Goal: Task Accomplishment & Management: Use online tool/utility

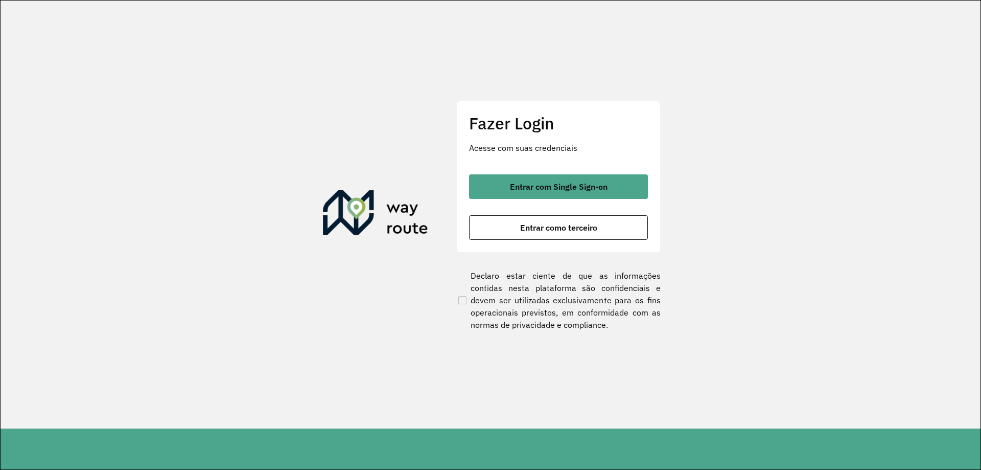
click at [488, 205] on div "Entrar com Single Sign-on Entrar como terceiro" at bounding box center [558, 206] width 179 height 65
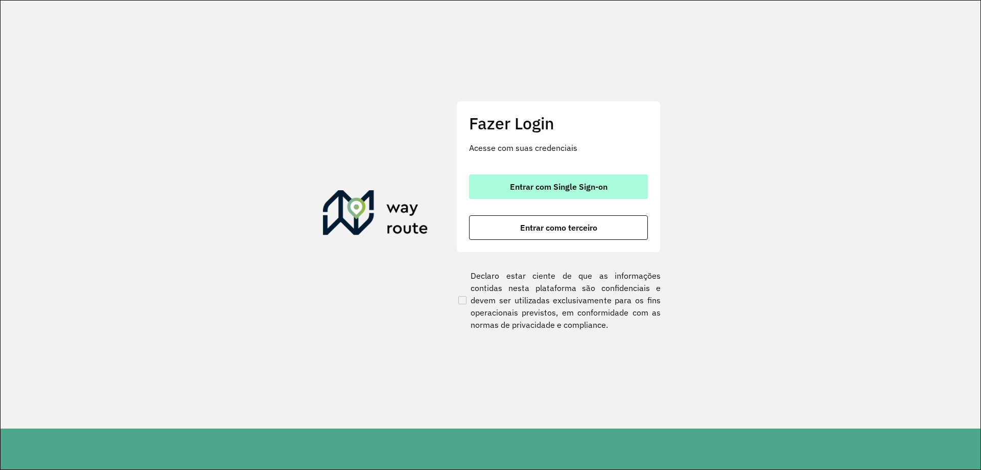
click at [496, 183] on button "Entrar com Single Sign-on" at bounding box center [558, 186] width 179 height 25
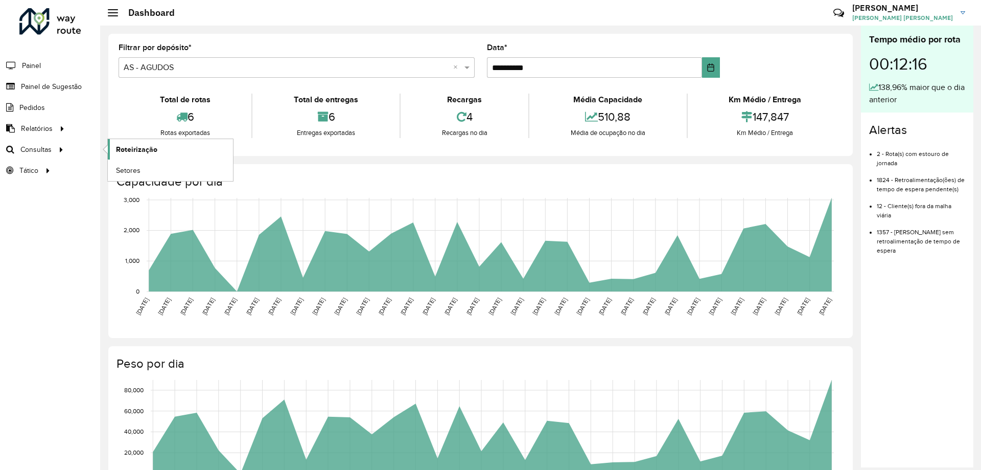
click at [130, 144] on span "Roteirização" at bounding box center [136, 149] width 41 height 11
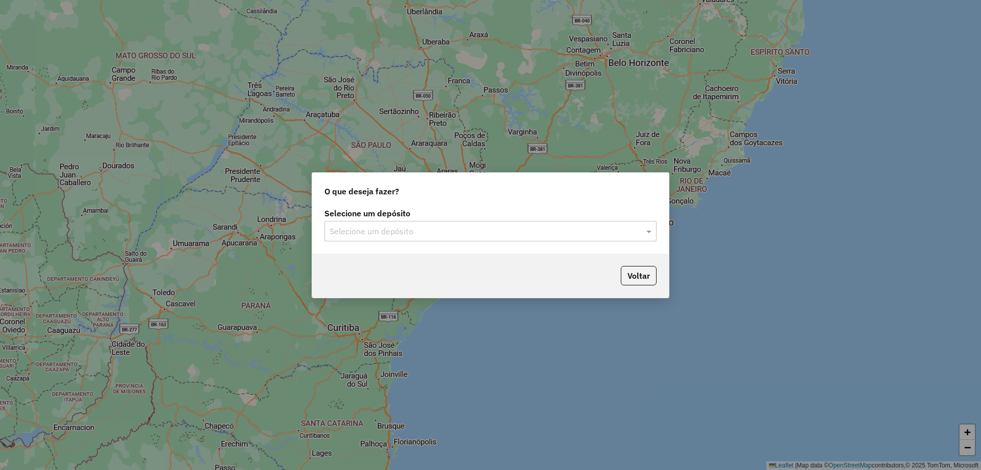
click at [368, 246] on div "Selecione um depósito Selecione um depósito" at bounding box center [490, 229] width 357 height 48
click at [365, 243] on div "Selecione um depósito Selecione um depósito" at bounding box center [490, 229] width 357 height 48
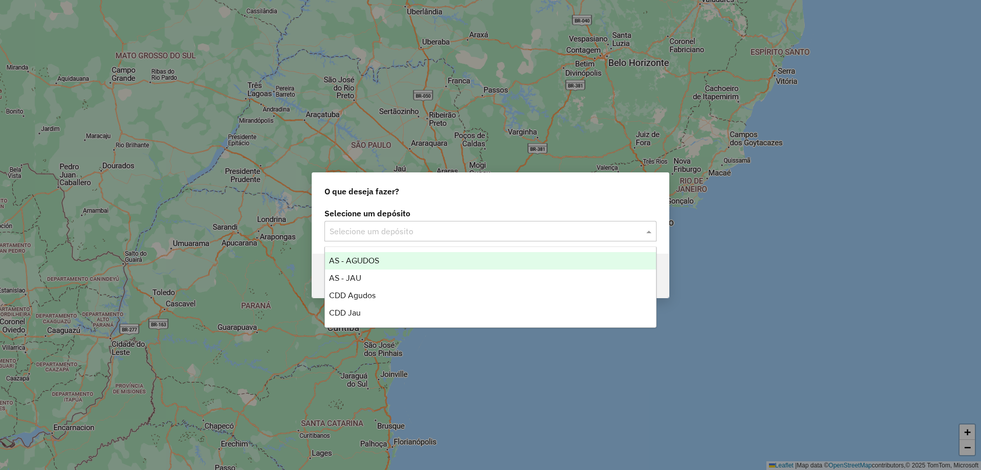
click at [399, 227] on input "text" at bounding box center [481, 231] width 302 height 12
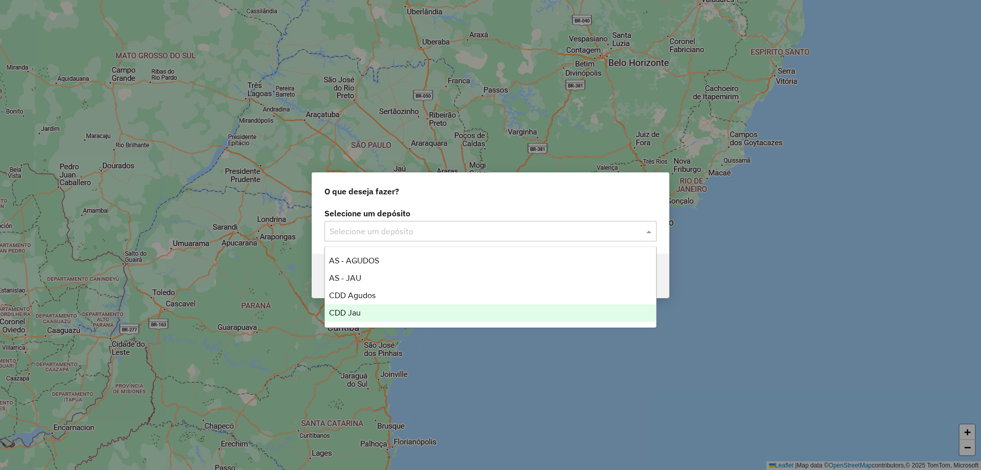
click at [370, 309] on div "CDD Jau" at bounding box center [490, 312] width 331 height 17
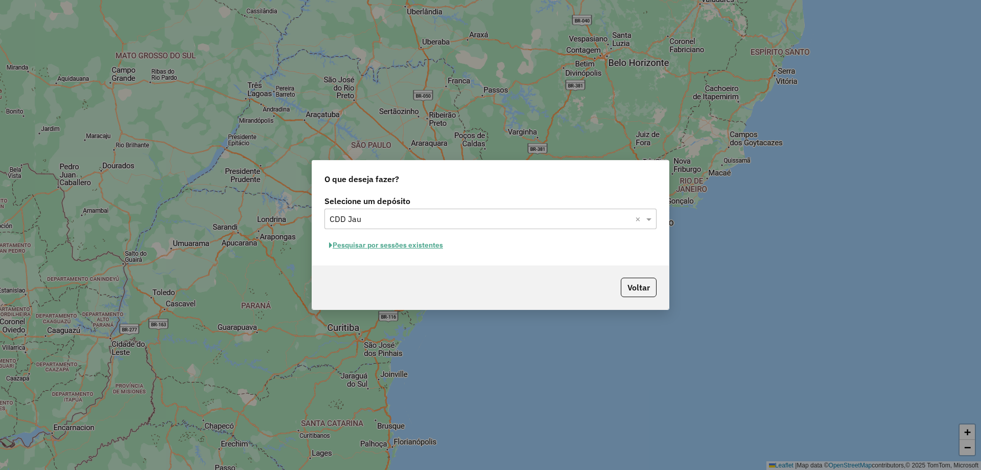
click at [427, 244] on button "Pesquisar por sessões existentes" at bounding box center [386, 245] width 123 height 16
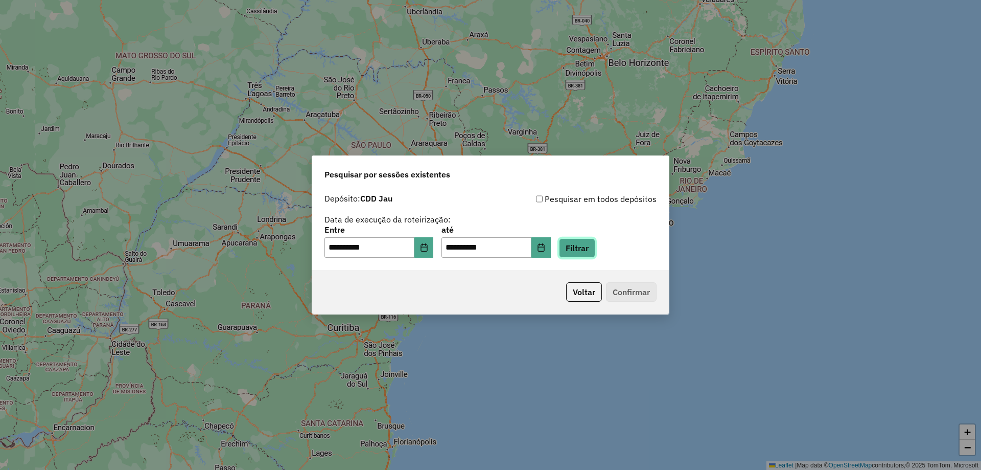
click at [582, 246] on button "Filtrar" at bounding box center [577, 247] width 36 height 19
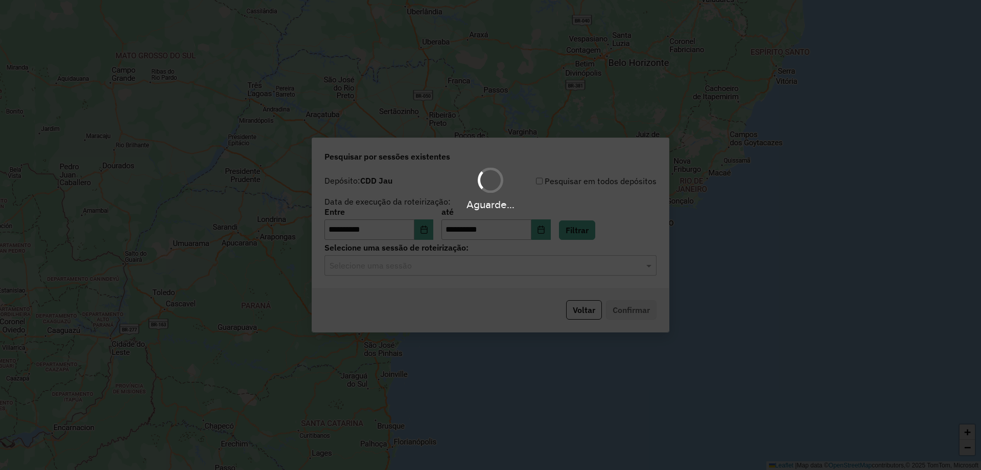
click at [393, 269] on input "text" at bounding box center [481, 266] width 302 height 12
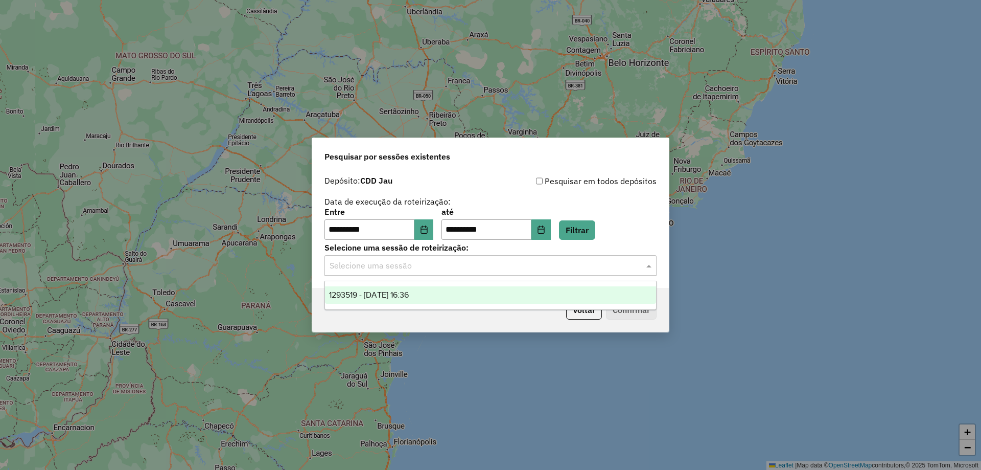
click at [401, 292] on span "1293519 - 13/10/2025 16:36" at bounding box center [369, 294] width 80 height 9
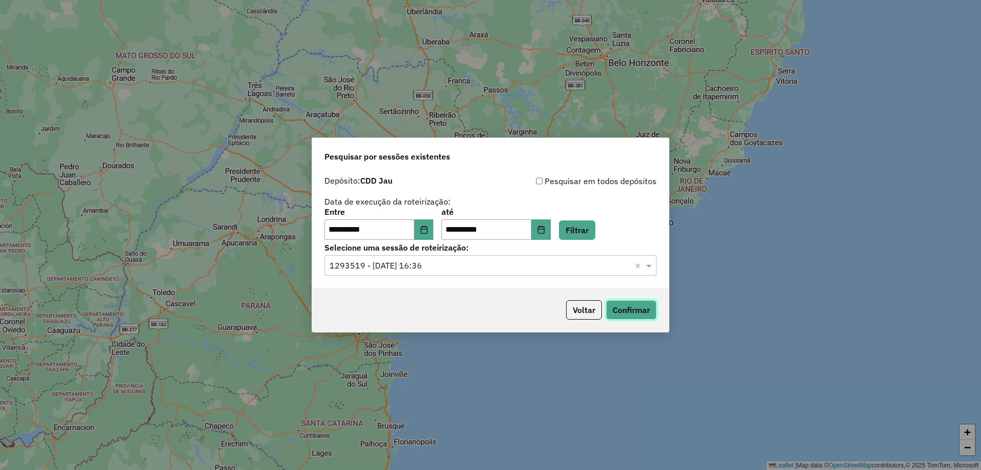
click at [652, 310] on button "Confirmar" at bounding box center [631, 309] width 51 height 19
click at [629, 306] on button "Confirmar" at bounding box center [631, 309] width 51 height 19
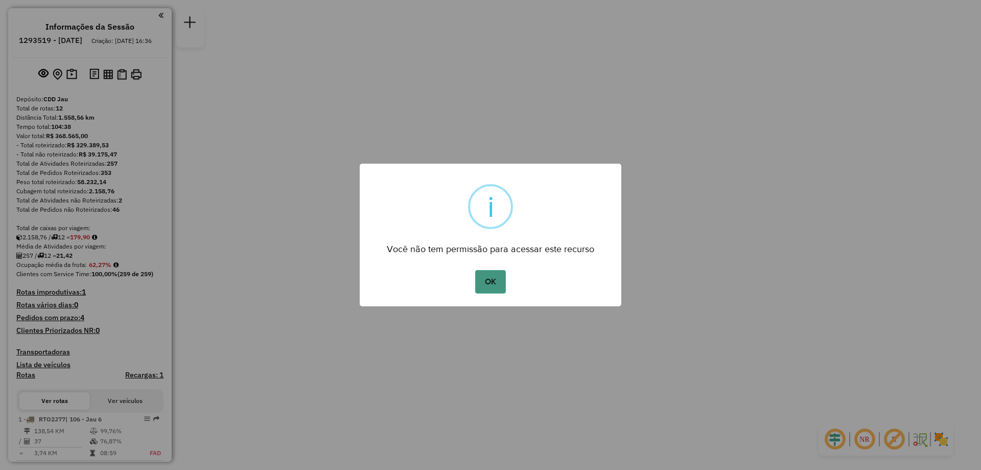
click at [479, 275] on button "OK" at bounding box center [490, 282] width 30 height 24
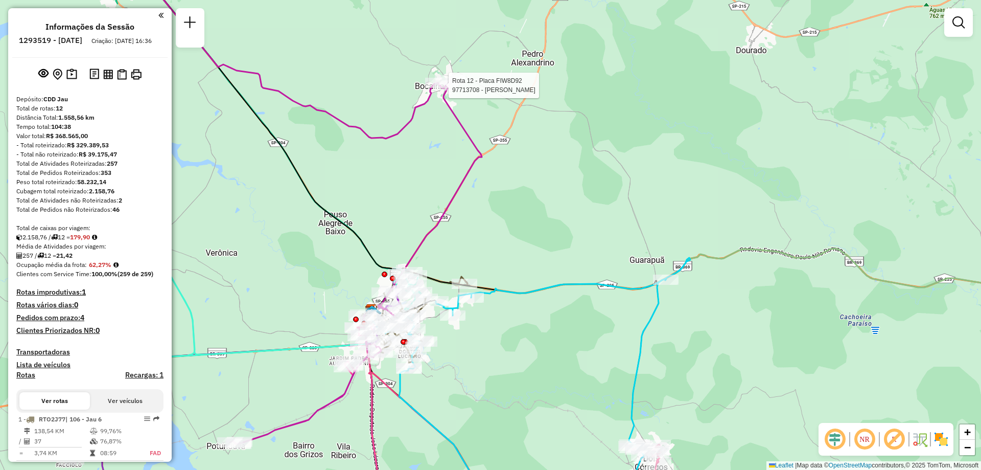
select select "**********"
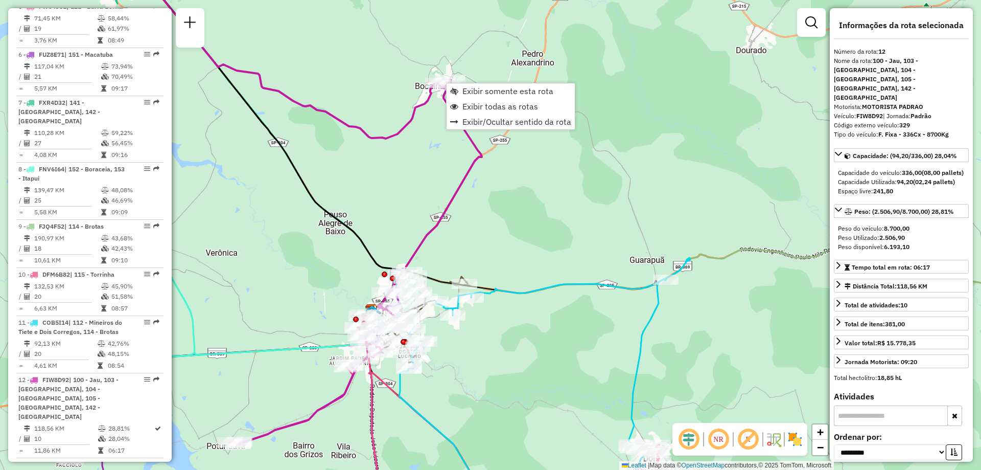
scroll to position [807, 0]
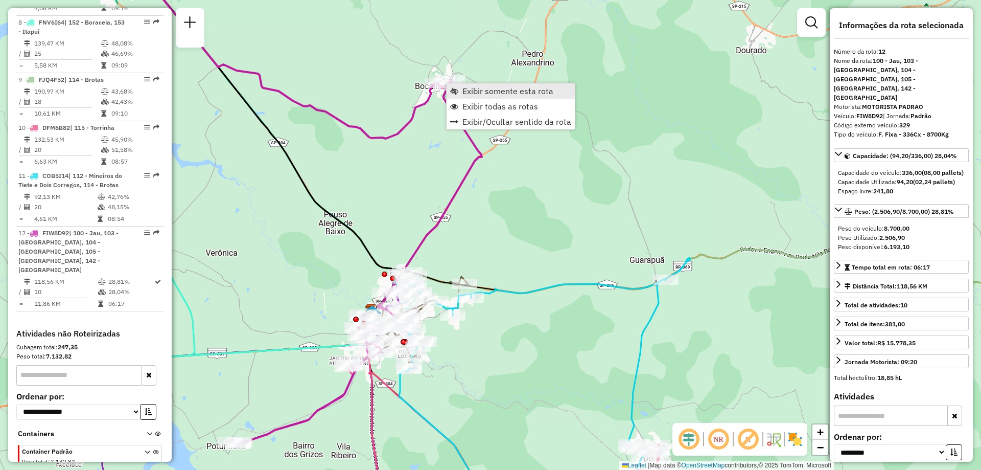
click at [461, 86] on link "Exibir somente esta rota" at bounding box center [511, 90] width 128 height 15
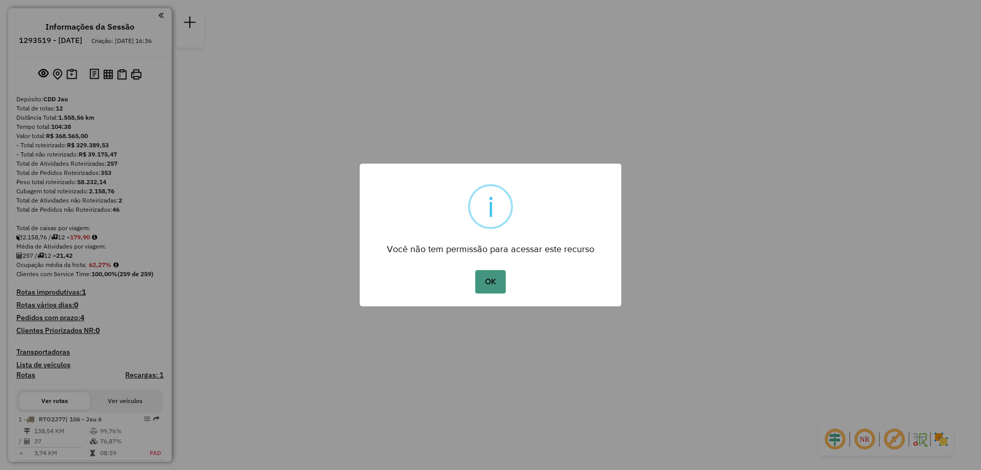
click at [495, 281] on button "OK" at bounding box center [490, 282] width 30 height 24
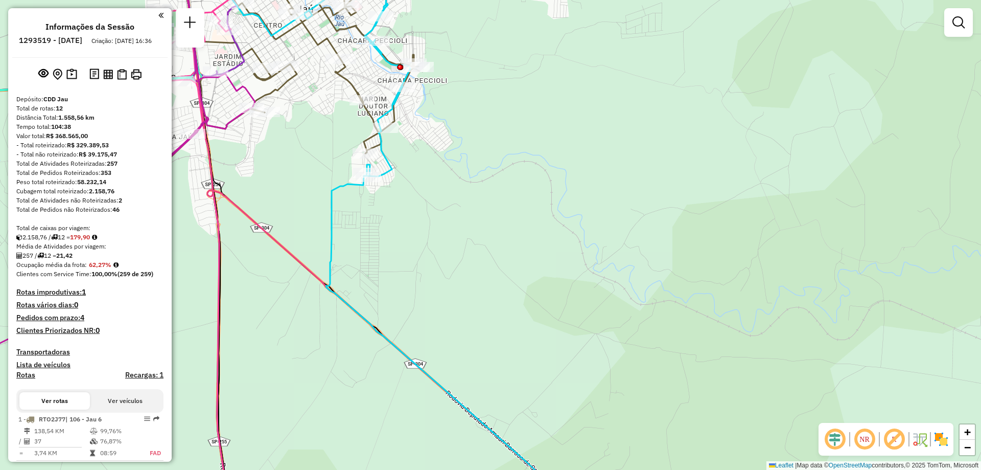
drag, startPoint x: 472, startPoint y: 213, endPoint x: 490, endPoint y: 259, distance: 48.7
click at [490, 259] on div "Janela de atendimento Grade de atendimento Capacidade Transportadoras Veículos …" at bounding box center [490, 235] width 981 height 470
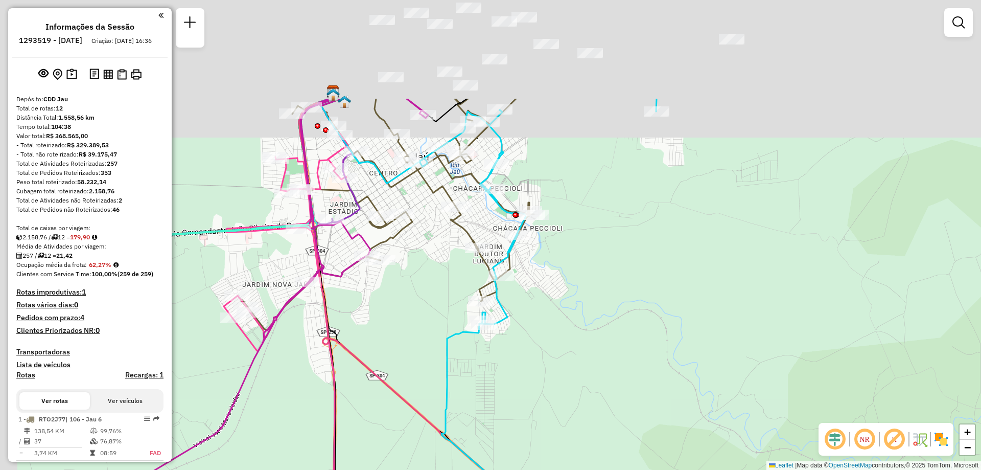
drag, startPoint x: 424, startPoint y: 176, endPoint x: 554, endPoint y: 333, distance: 203.4
click at [554, 333] on div "Janela de atendimento Grade de atendimento Capacidade Transportadoras Veículos …" at bounding box center [490, 235] width 981 height 470
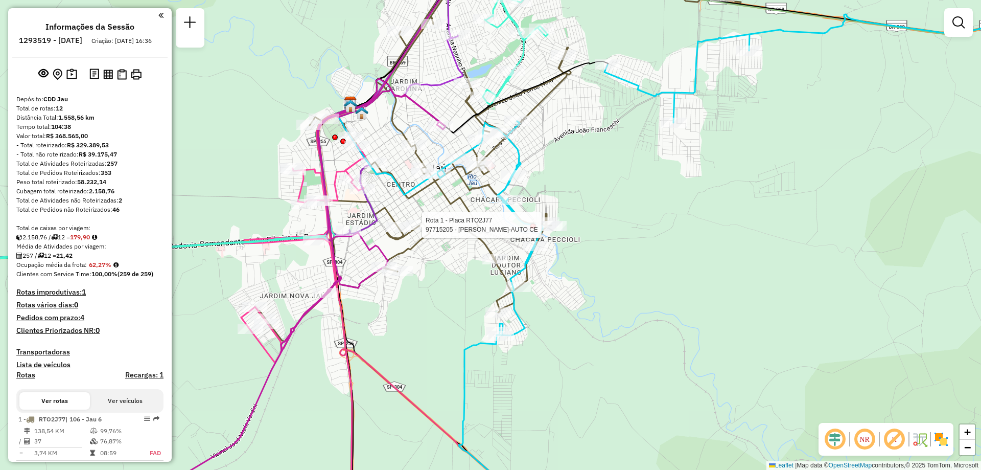
select select "**********"
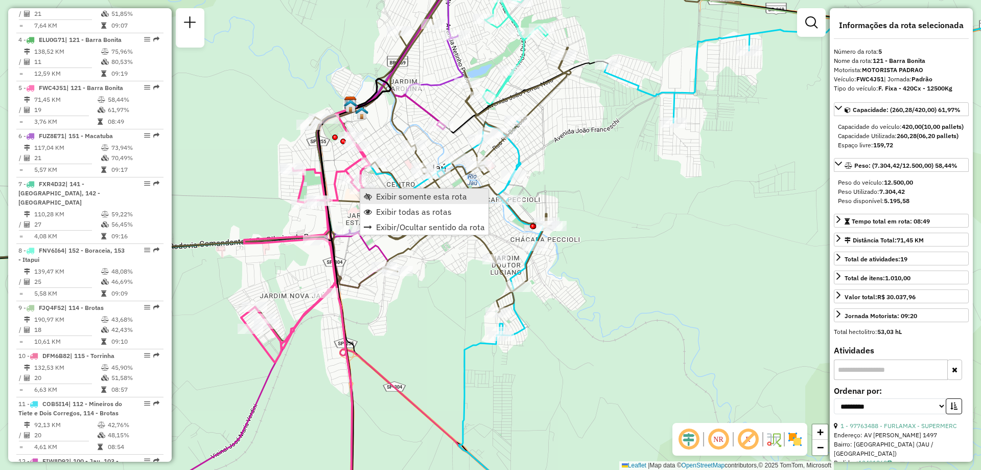
scroll to position [633, 0]
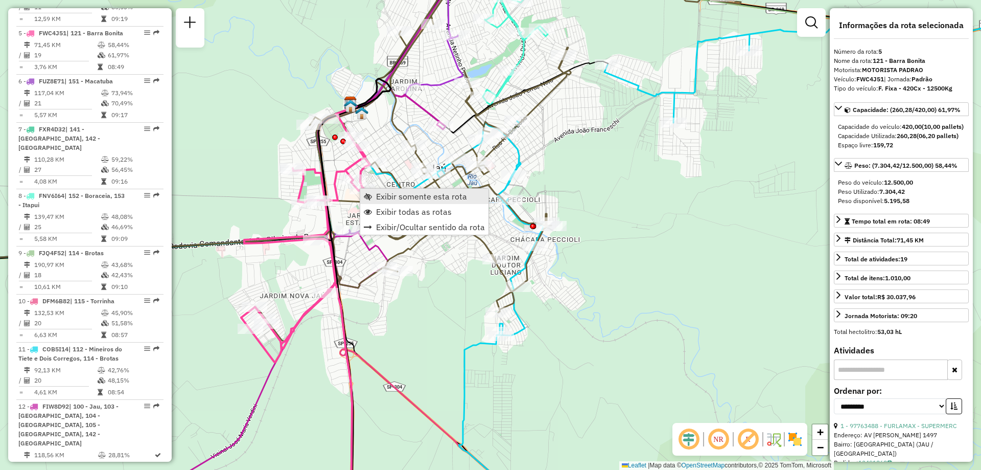
click at [378, 192] on span "Exibir somente esta rota" at bounding box center [421, 196] width 91 height 8
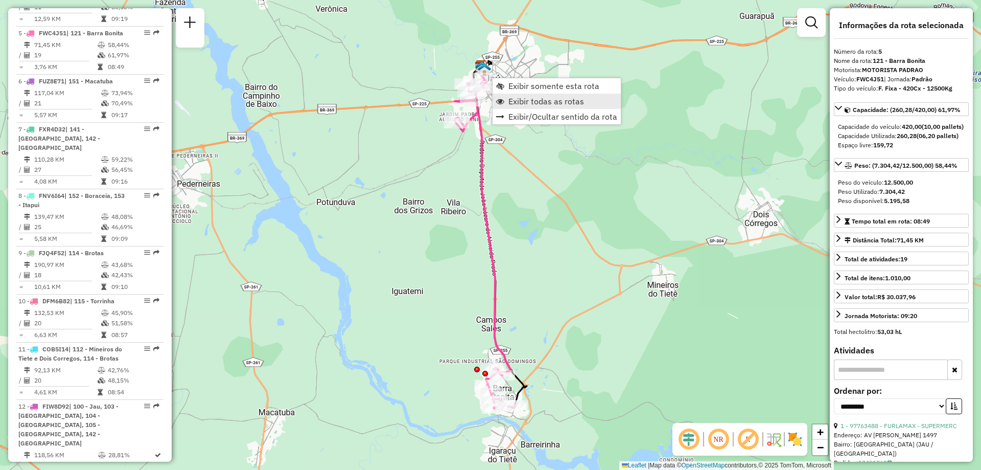
click at [513, 101] on span "Exibir todas as rotas" at bounding box center [547, 101] width 76 height 8
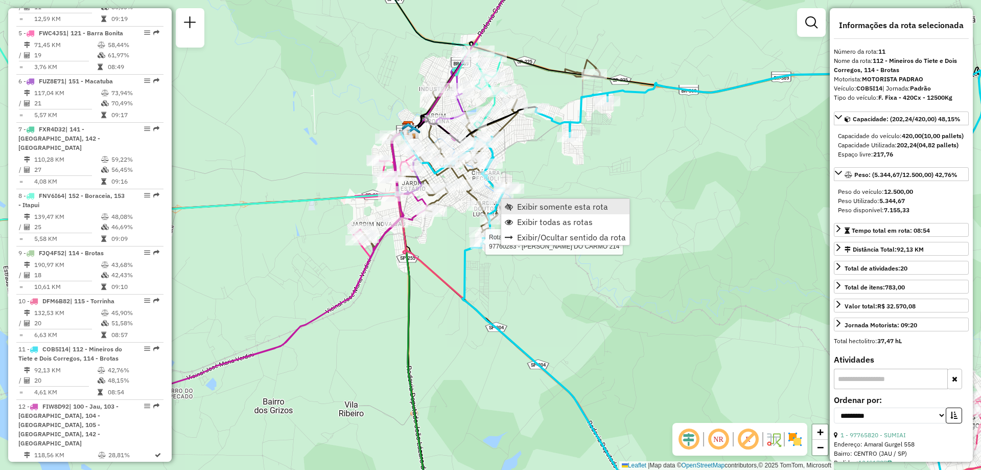
scroll to position [807, 0]
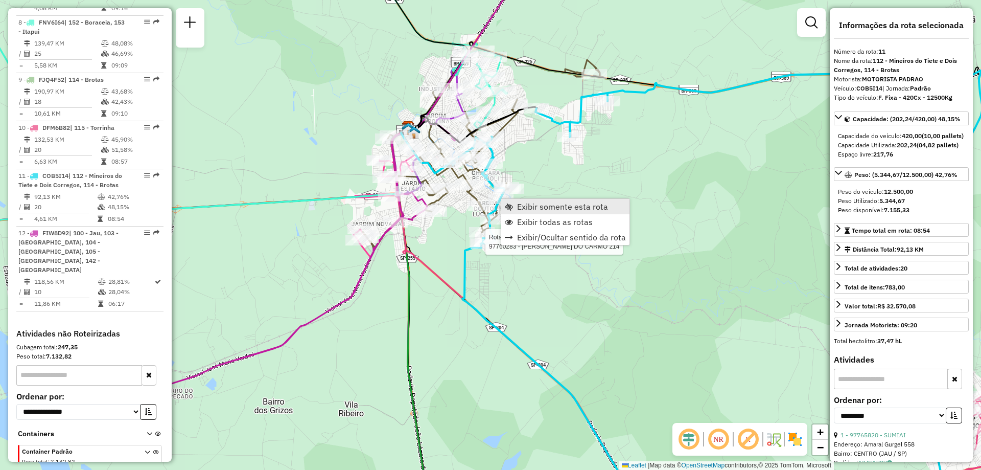
click at [510, 201] on link "Exibir somente esta rota" at bounding box center [565, 206] width 128 height 15
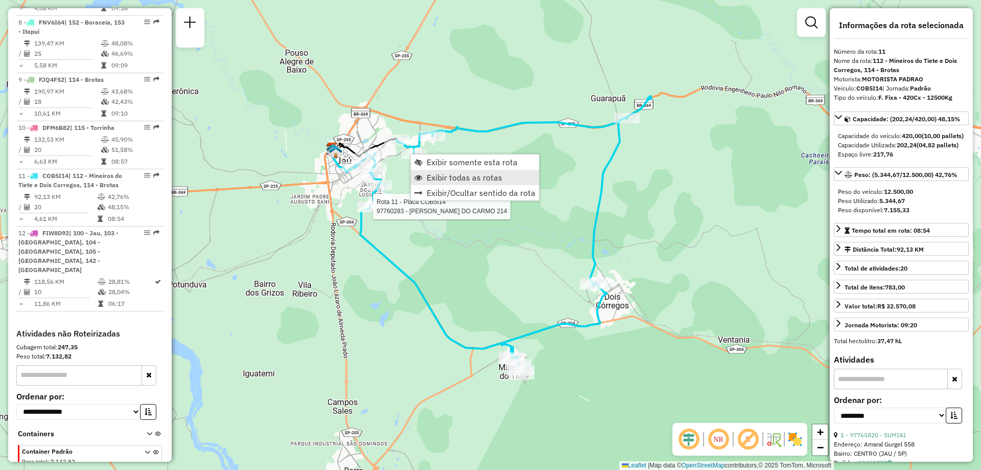
click at [445, 175] on span "Exibir todas as rotas" at bounding box center [465, 177] width 76 height 8
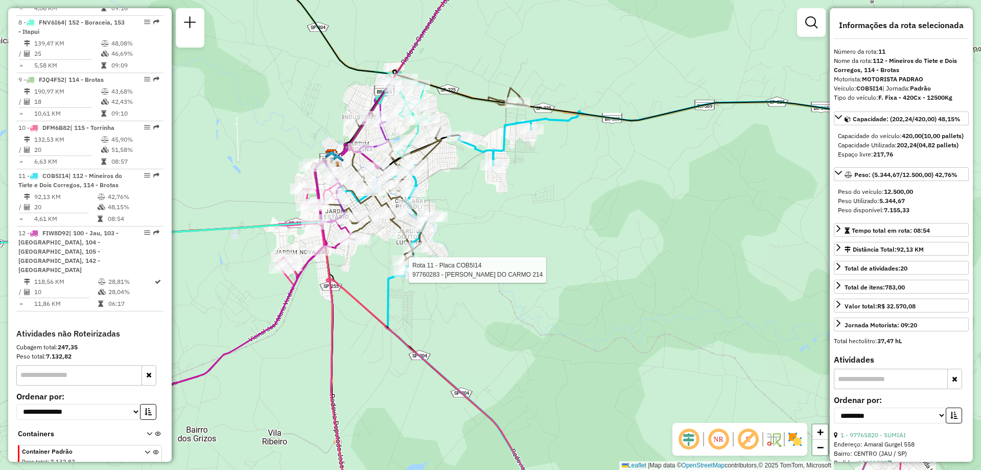
drag, startPoint x: 385, startPoint y: 161, endPoint x: 463, endPoint y: 181, distance: 80.8
click at [463, 181] on div "Rota 11 - Placa COB5I14 97760283 - RICARDO DO CARMO 214 Janela de atendimento G…" at bounding box center [490, 235] width 981 height 470
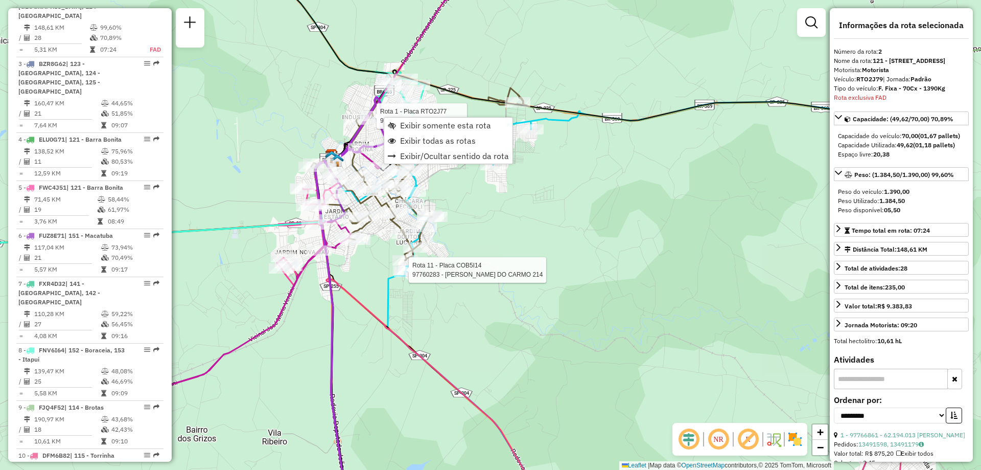
scroll to position [462, 0]
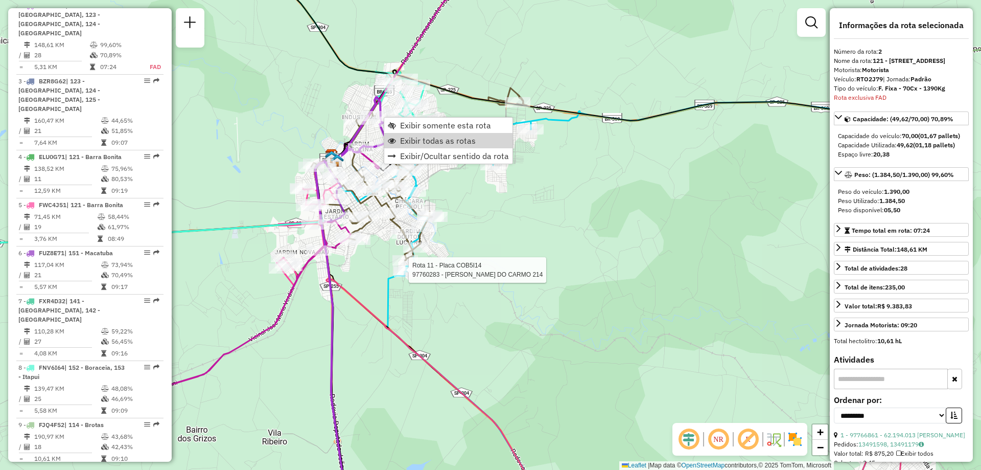
click at [546, 225] on div "Rota 11 - Placa COB5I14 97760283 - RICARDO DO CARMO 214 Rota 1 - Placa RTO2J77 …" at bounding box center [490, 235] width 981 height 470
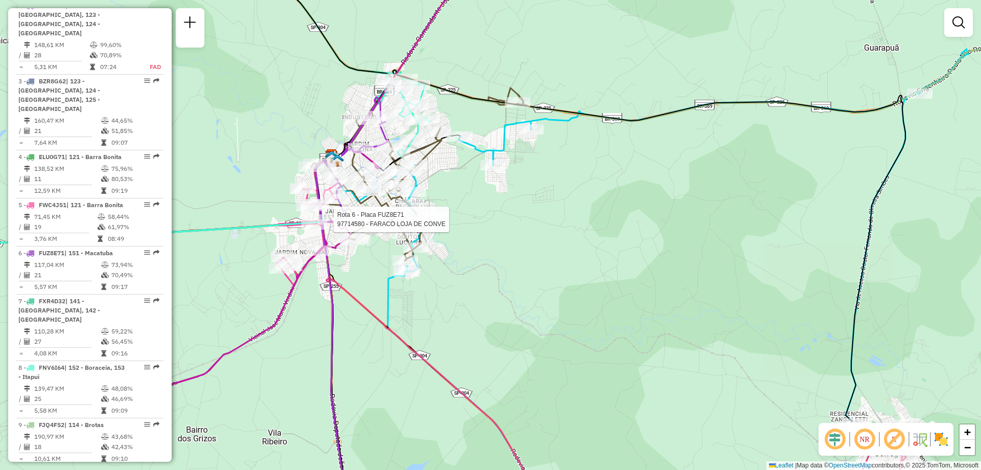
select select "**********"
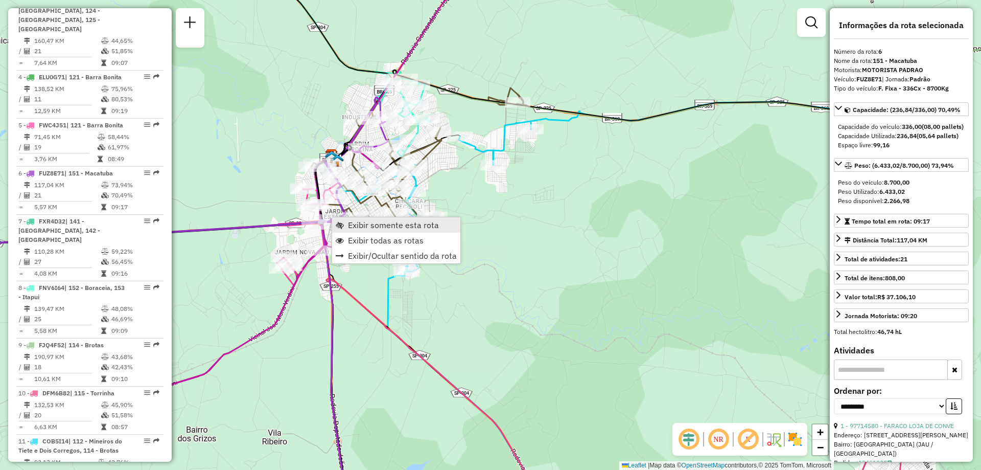
scroll to position [691, 0]
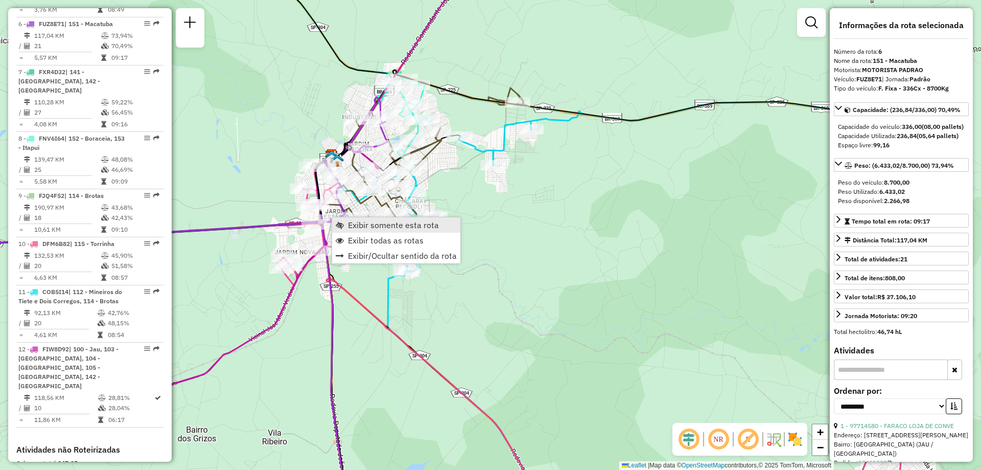
click at [347, 219] on link "Exibir somente esta rota" at bounding box center [396, 224] width 128 height 15
